Goal: Register for event/course

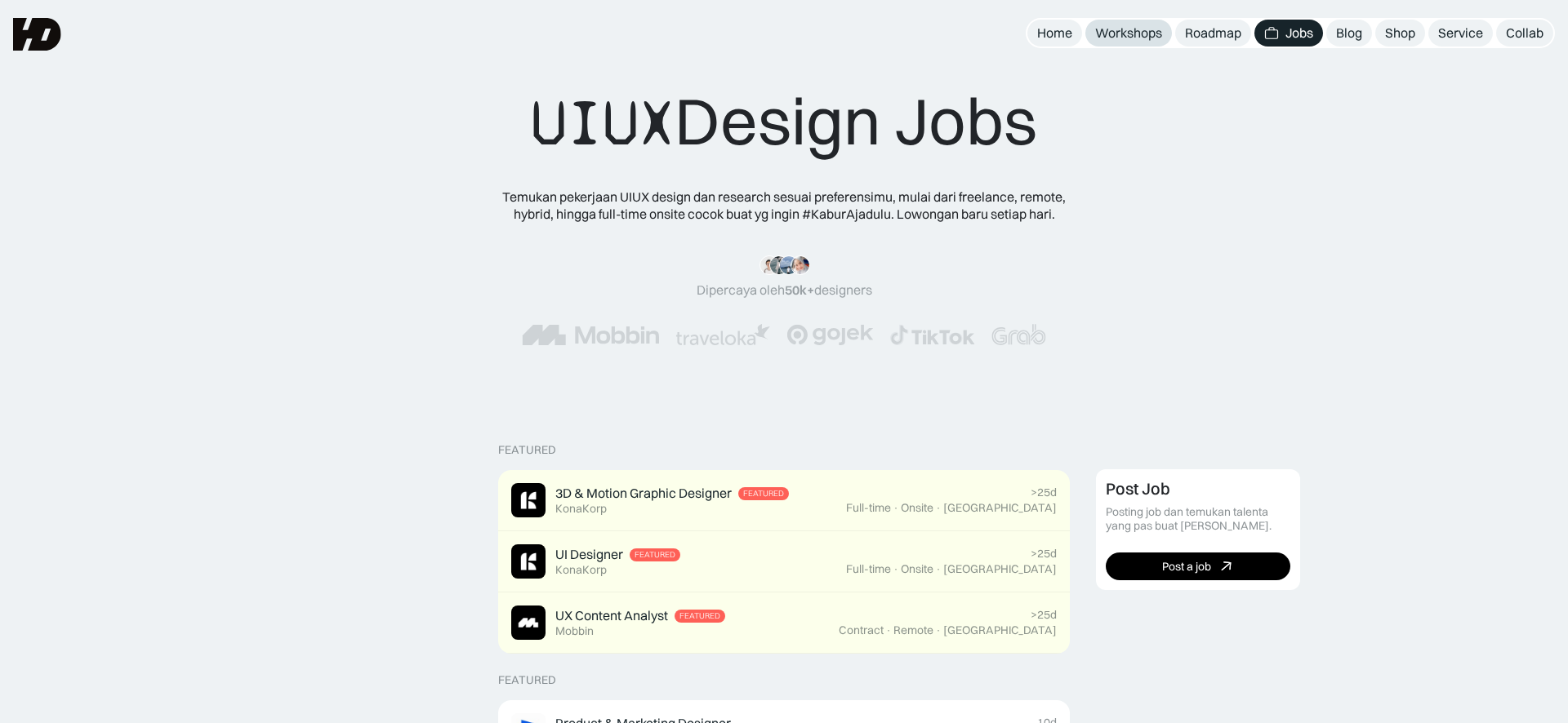
click at [1155, 35] on div "Workshops" at bounding box center [1129, 33] width 67 height 17
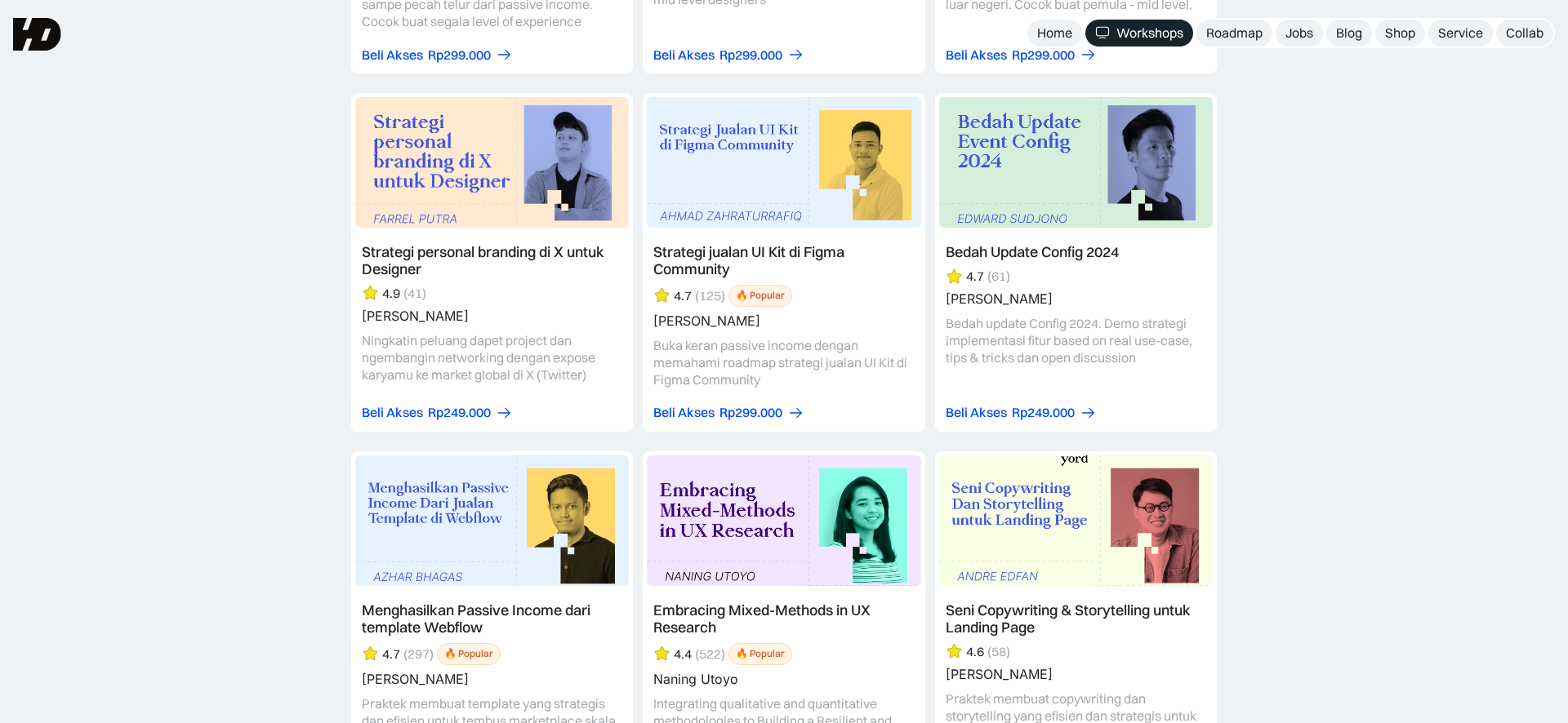
scroll to position [3364, 0]
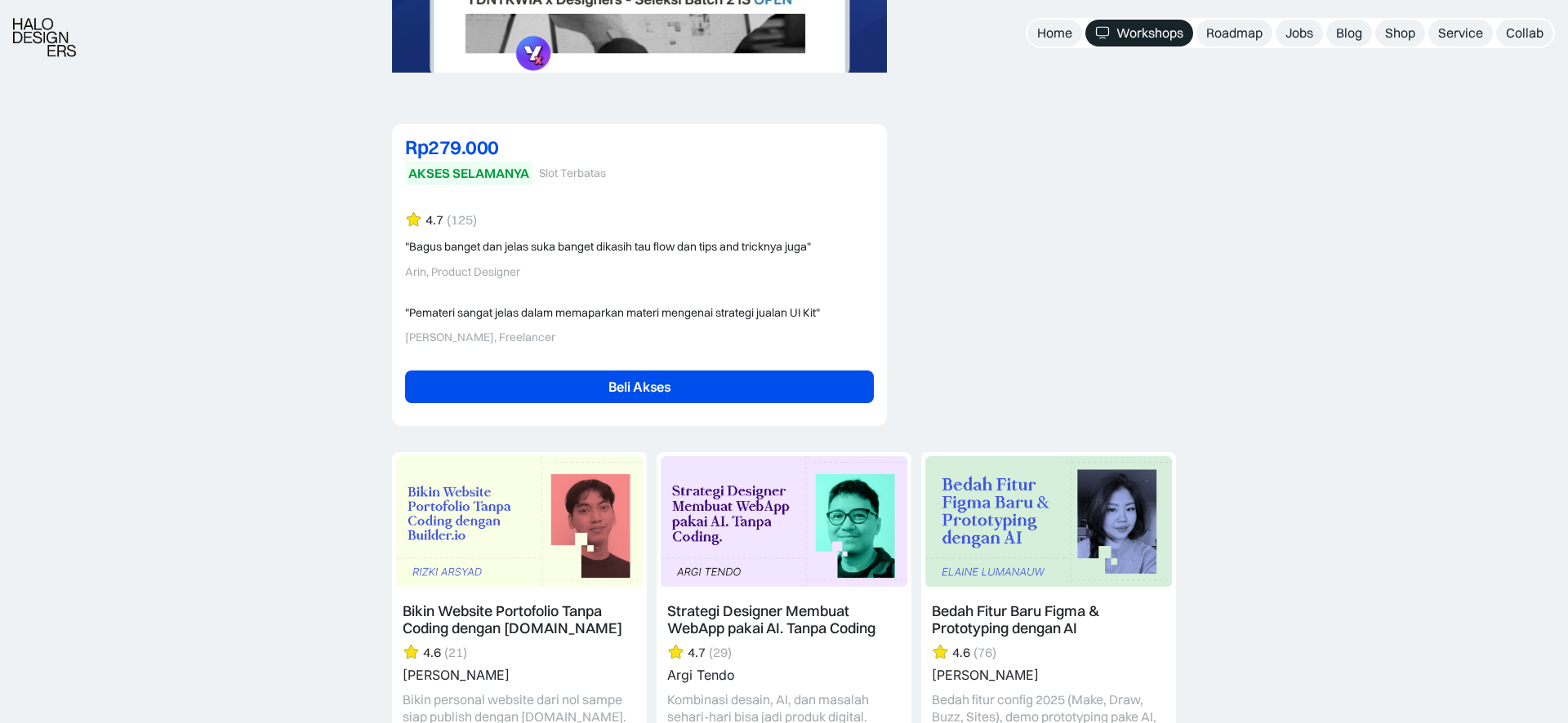
scroll to position [3876, 0]
drag, startPoint x: 621, startPoint y: 305, endPoint x: 632, endPoint y: 320, distance: 18.6
click at [621, 330] on div "Arie Cahyo, Freelancer" at bounding box center [640, 336] width 469 height 14
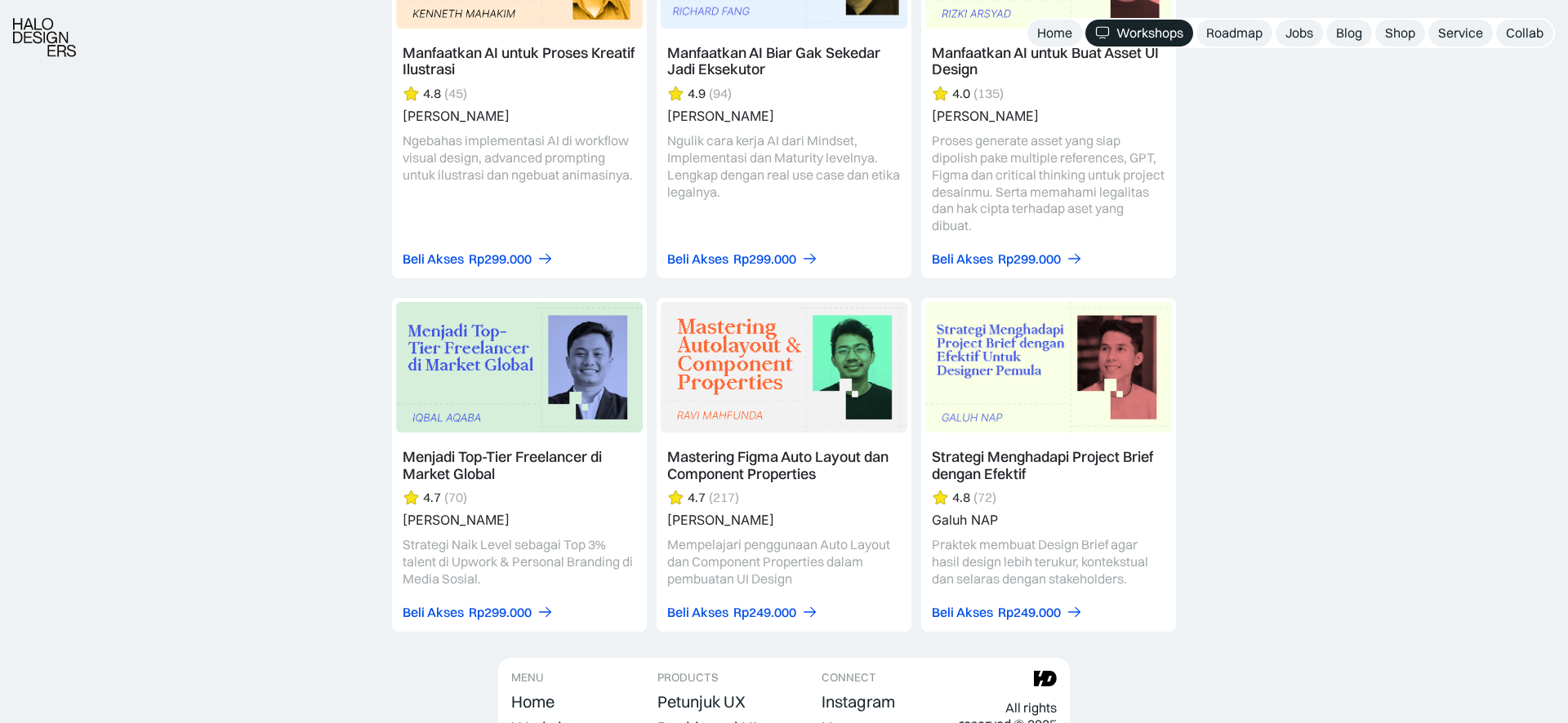
scroll to position [5035, 0]
